Goal: Task Accomplishment & Management: Manage account settings

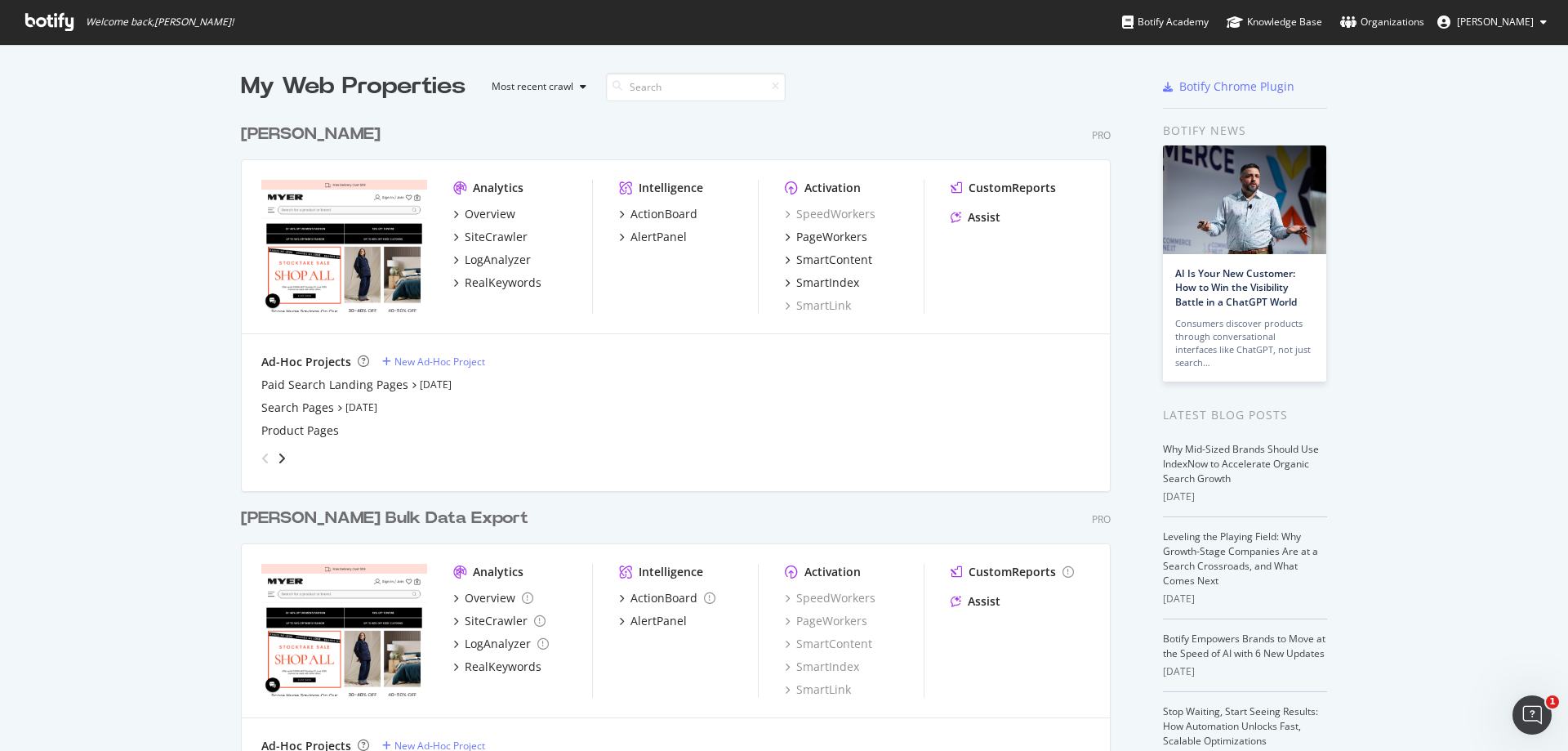
click at [1424, 178] on div "My Web Properties Most recent crawl [PERSON_NAME] Pro Analytics Overview SiteCr…" at bounding box center [784, 448] width 1568 height 808
click at [495, 292] on div "Analytics Overview SiteCrawler LogAnalyzer RealKeywords" at bounding box center [523, 246] width 139 height 134
click at [495, 285] on div "RealKeywords" at bounding box center [504, 283] width 77 height 16
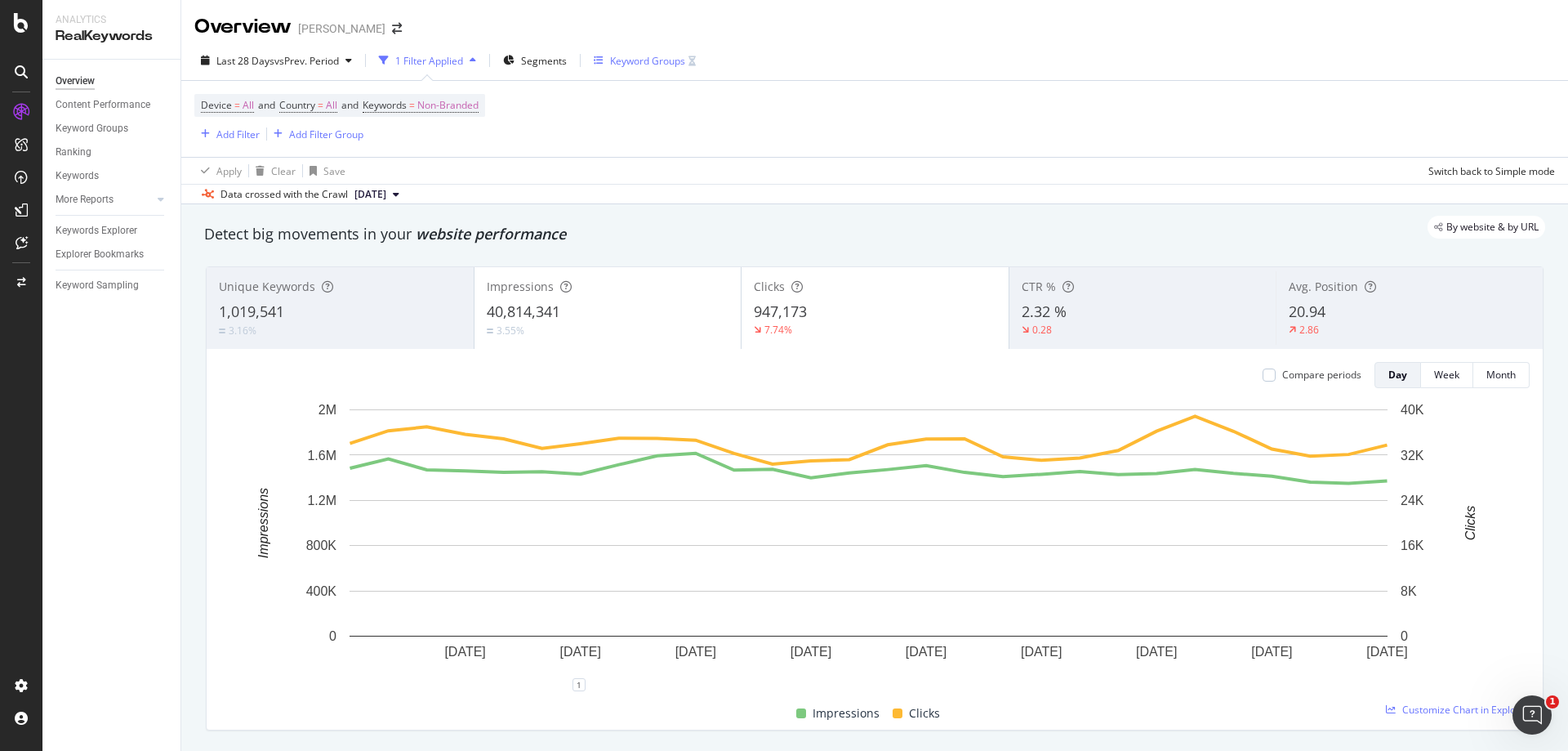
click at [649, 64] on div "Keyword Groups" at bounding box center [648, 60] width 75 height 14
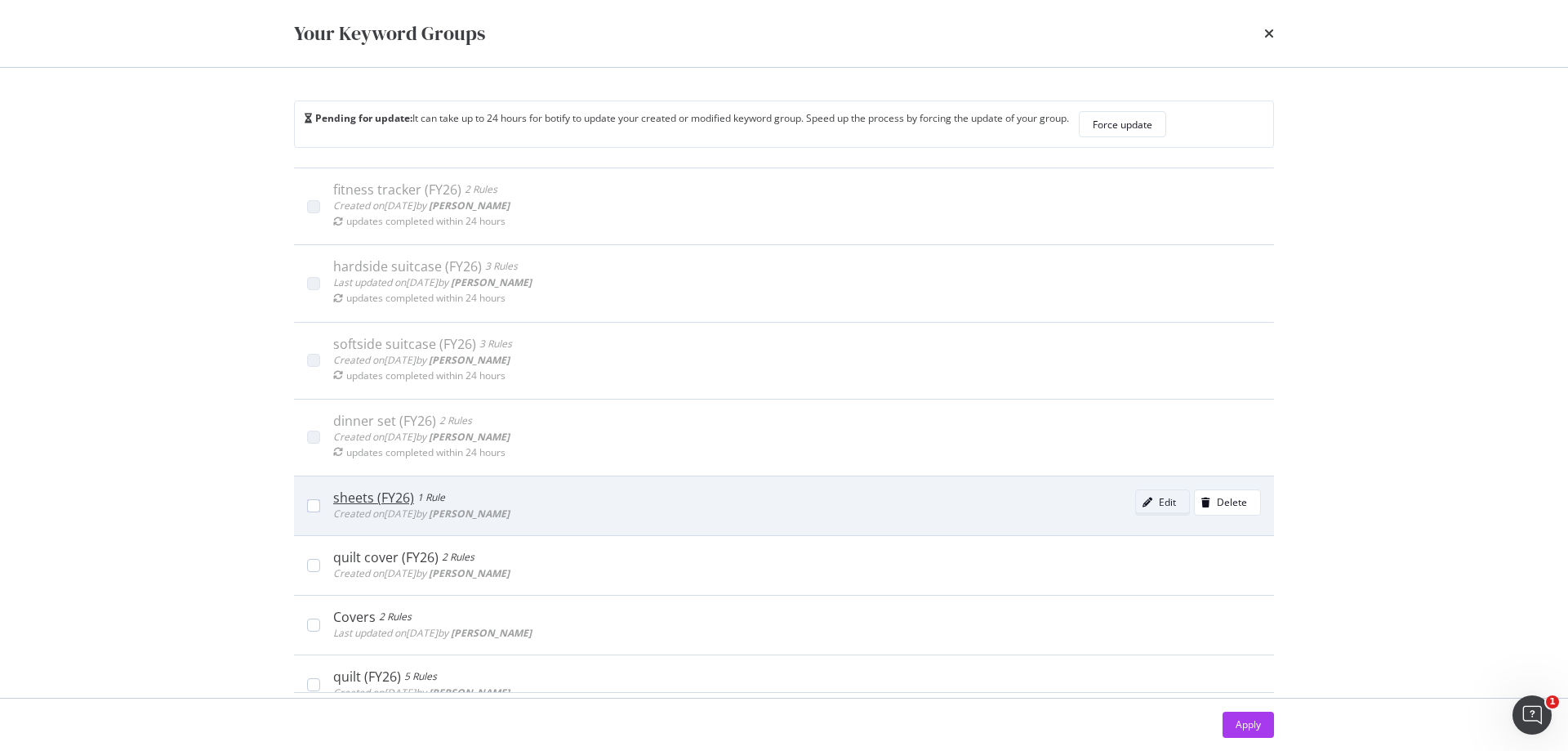
click at [1137, 501] on div "modal" at bounding box center [1147, 502] width 23 height 10
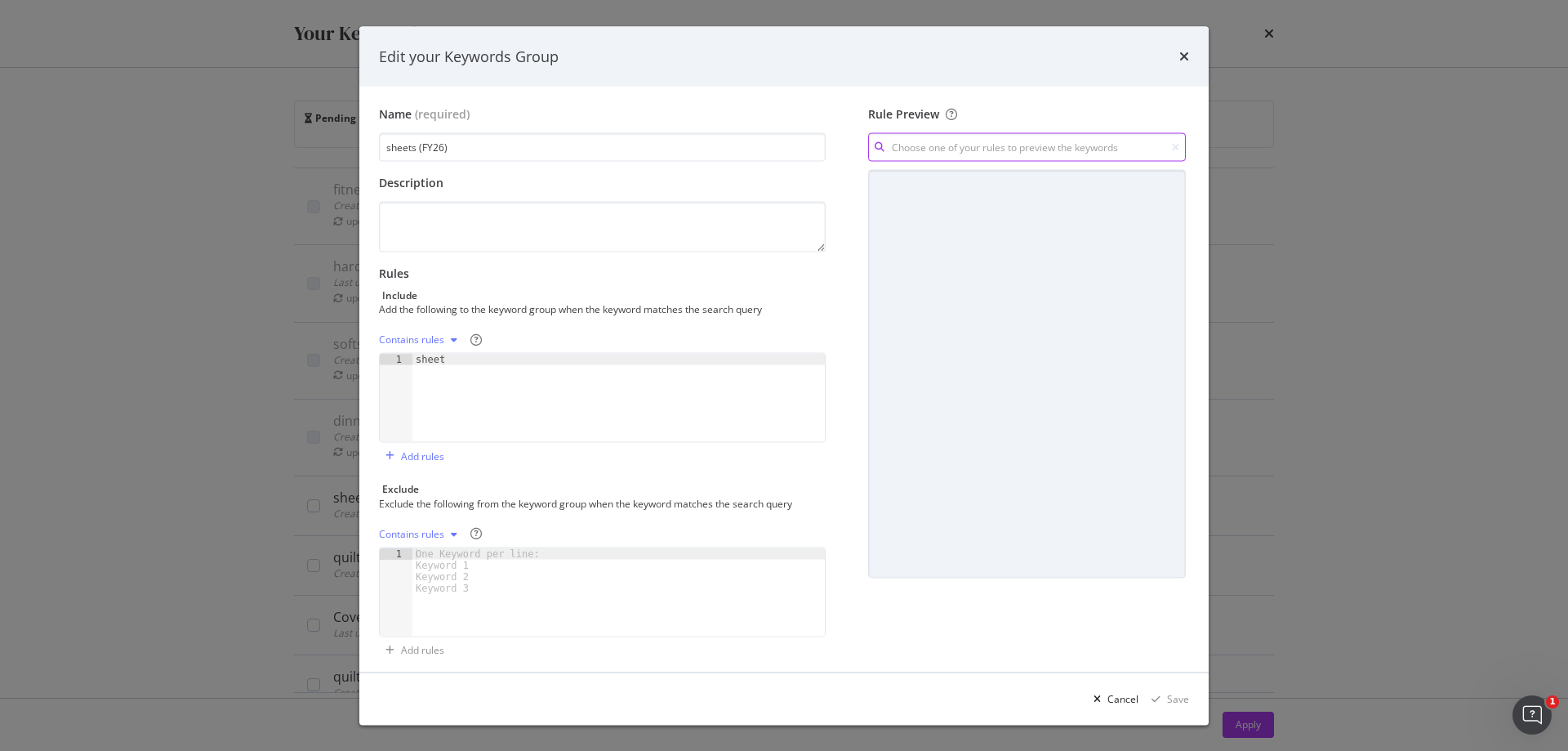
click at [975, 134] on input "modal" at bounding box center [1027, 147] width 317 height 28
click at [888, 180] on div "sheet Contains" at bounding box center [1016, 182] width 337 height 22
type input "sheet"
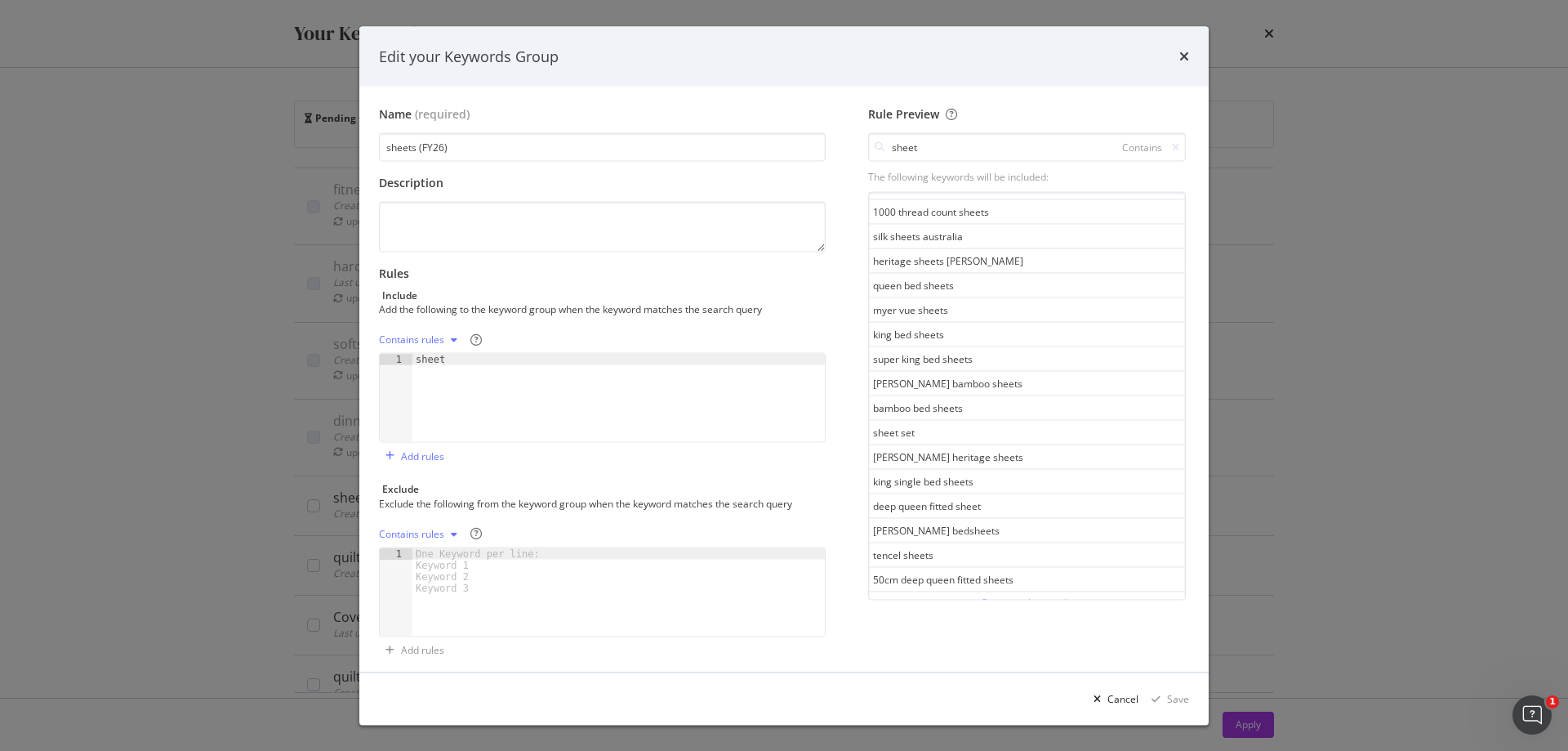
scroll to position [839, 0]
click at [1183, 55] on icon "times" at bounding box center [1184, 57] width 10 height 13
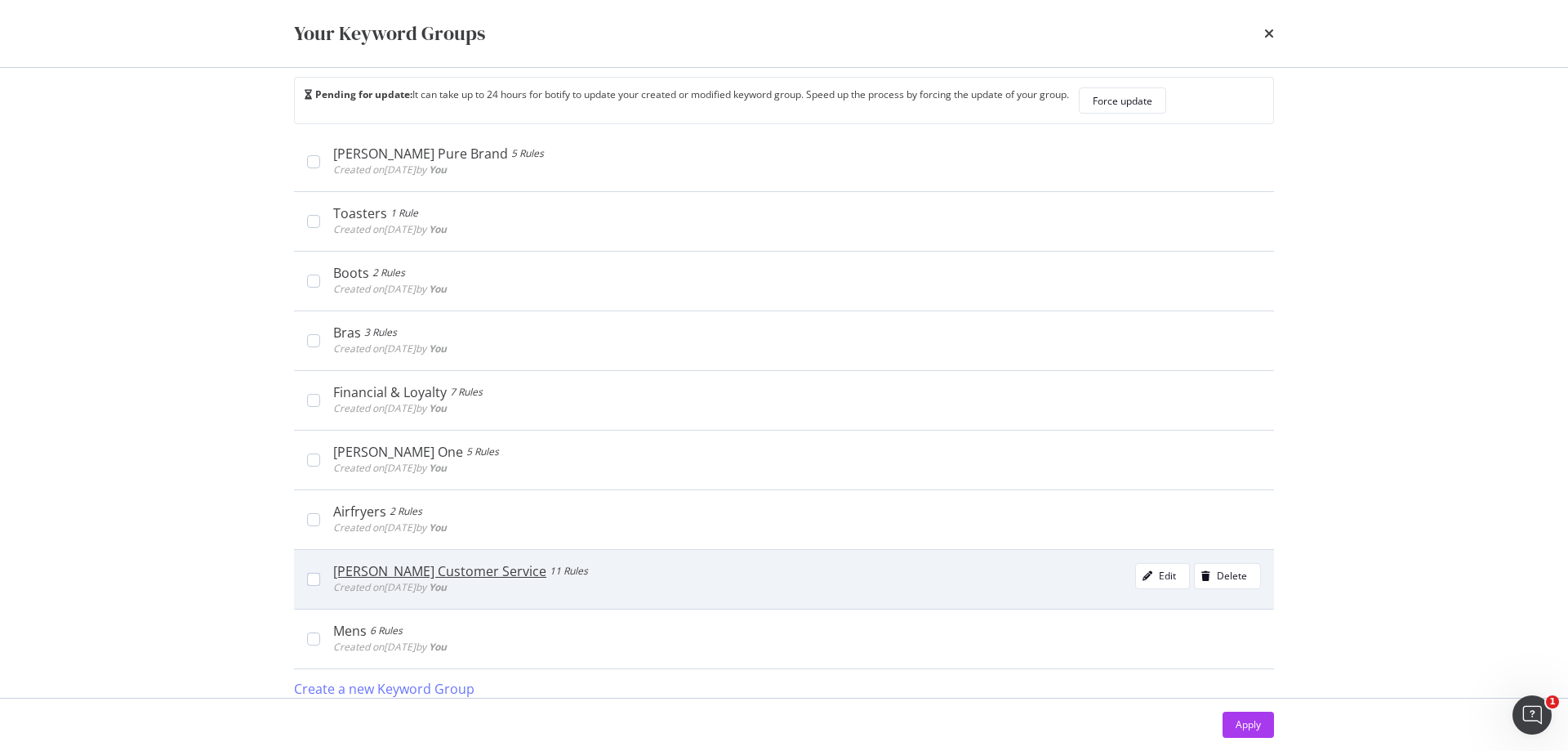
scroll to position [35, 0]
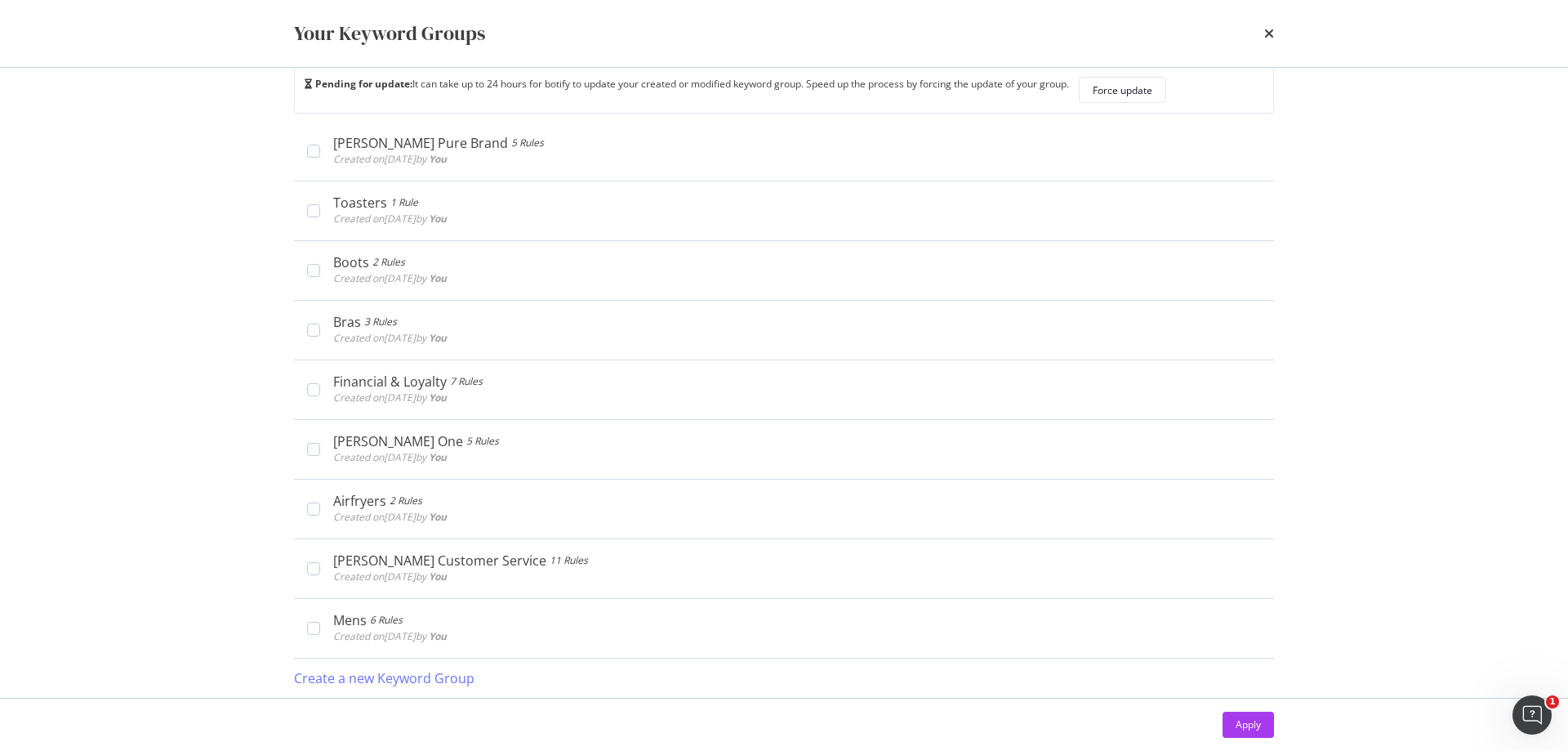
click at [1399, 115] on div "Your Keyword Groups Pending for update: It can take up to 24 hours for botify t…" at bounding box center [784, 375] width 1568 height 751
click at [1268, 39] on icon "times" at bounding box center [1269, 34] width 10 height 13
